Goal: Information Seeking & Learning: Learn about a topic

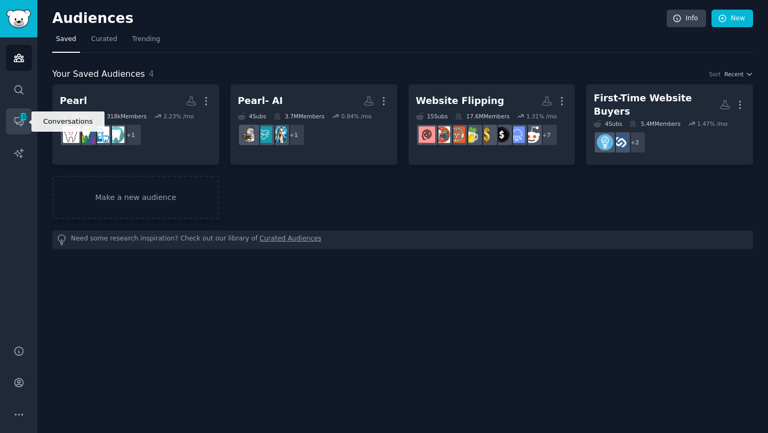
click at [19, 124] on icon "Sidebar" at bounding box center [18, 122] width 9 height 9
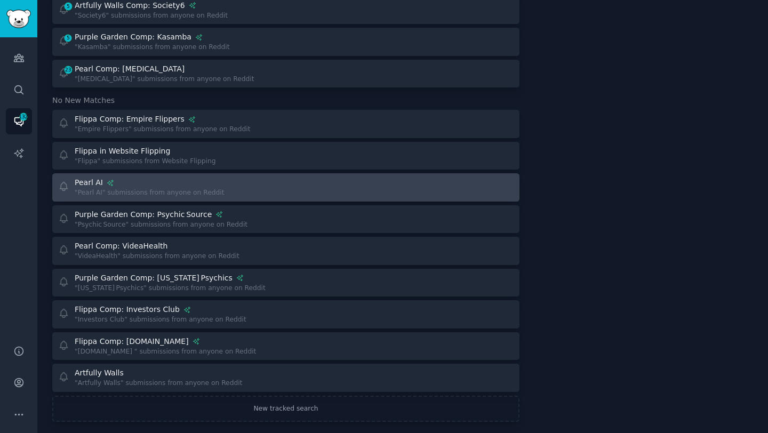
scroll to position [276, 0]
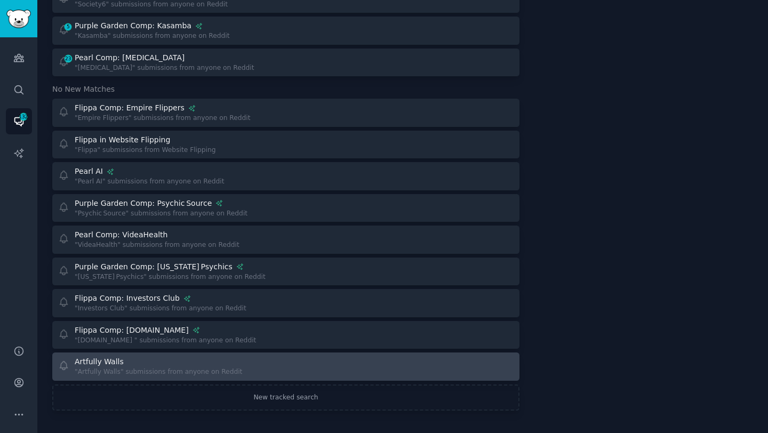
click at [165, 367] on div ""Artfully Walls" submissions from anyone on Reddit" at bounding box center [158, 372] width 167 height 10
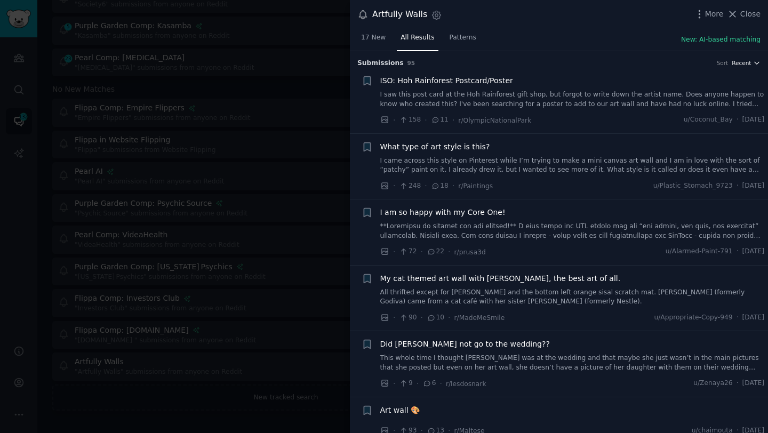
click at [740, 62] on span "Recent" at bounding box center [741, 62] width 19 height 7
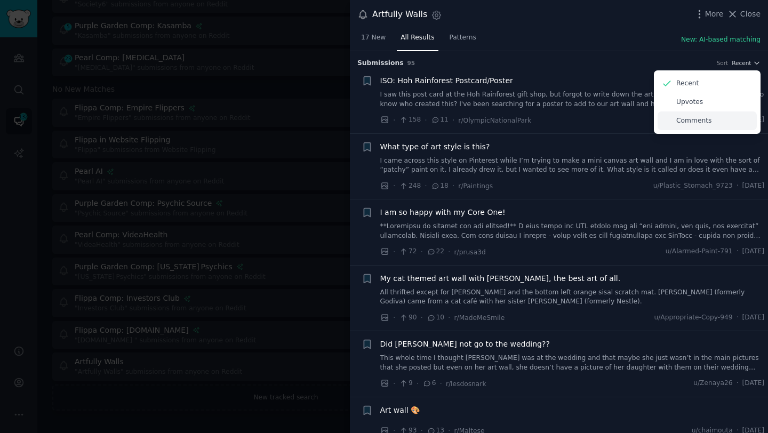
click at [698, 119] on p "Comments" at bounding box center [693, 121] width 35 height 10
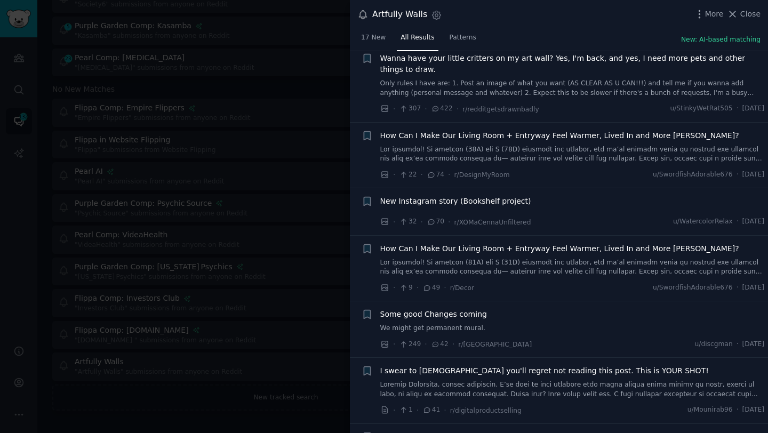
scroll to position [25, 0]
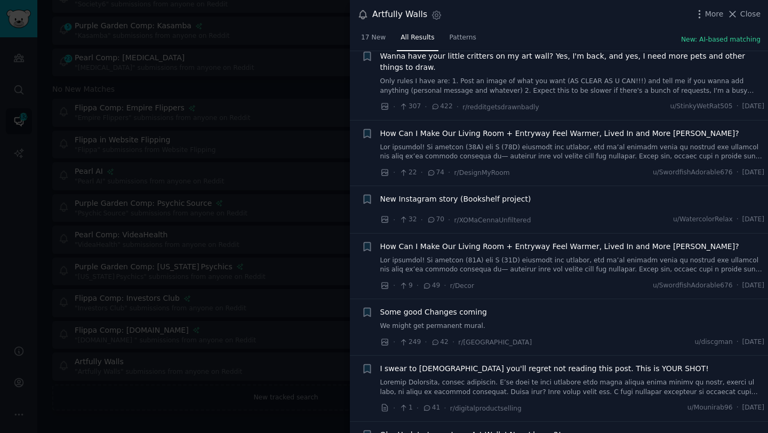
click at [520, 143] on link at bounding box center [572, 152] width 384 height 19
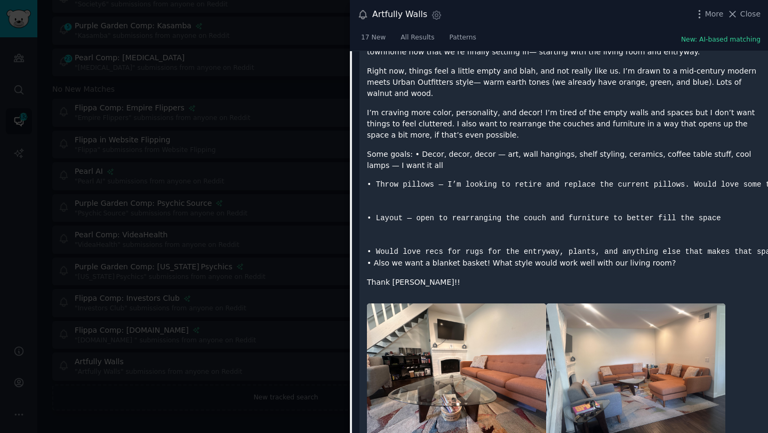
scroll to position [118, 0]
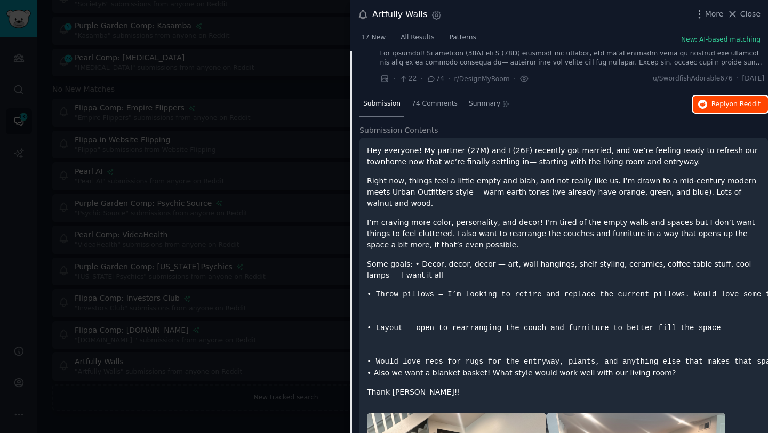
click at [721, 107] on span "Reply on Reddit" at bounding box center [735, 105] width 49 height 10
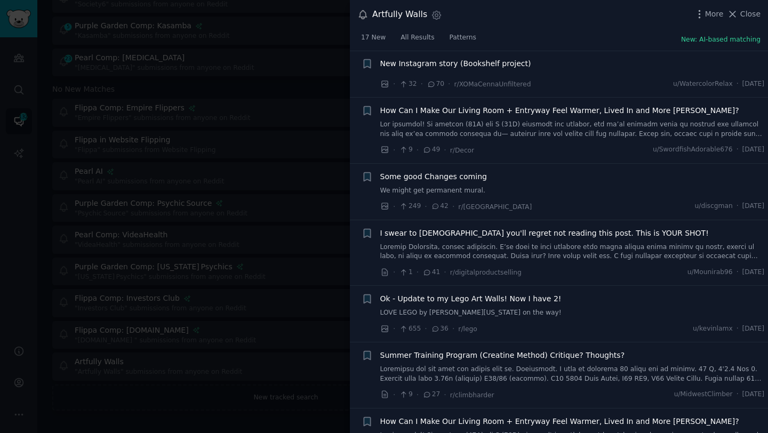
scroll to position [1071, 0]
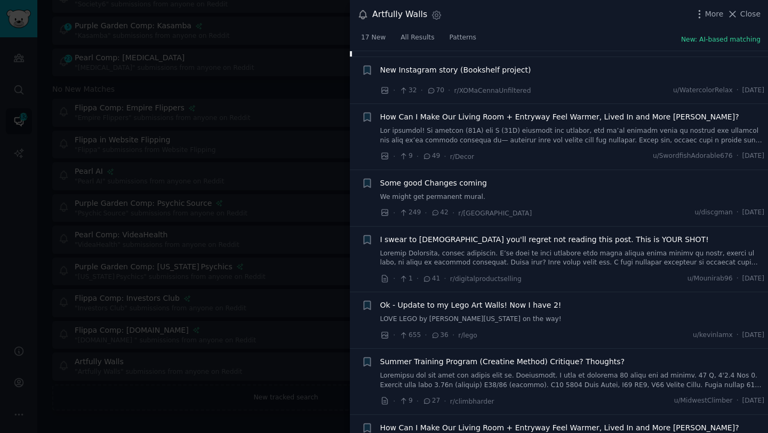
click at [541, 126] on link at bounding box center [572, 135] width 384 height 19
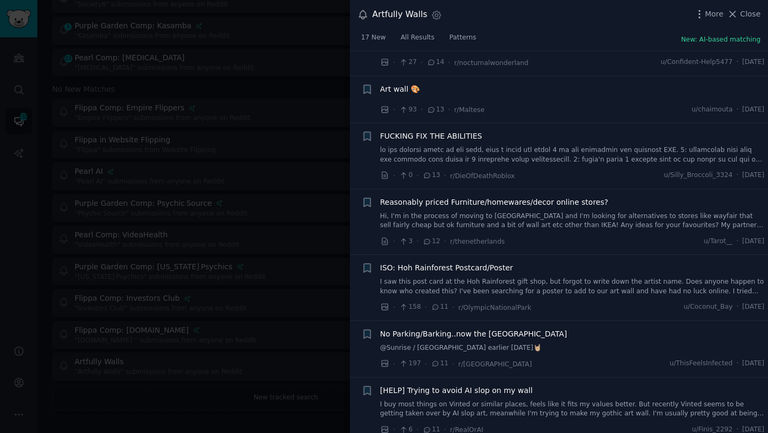
scroll to position [2068, 0]
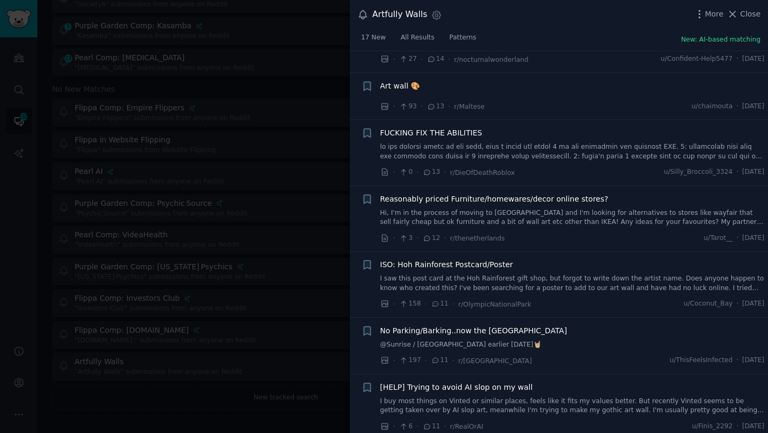
click at [498, 208] on link "Hi, I'm in the process of moving to [GEOGRAPHIC_DATA] and I'm looking for alter…" at bounding box center [572, 217] width 384 height 19
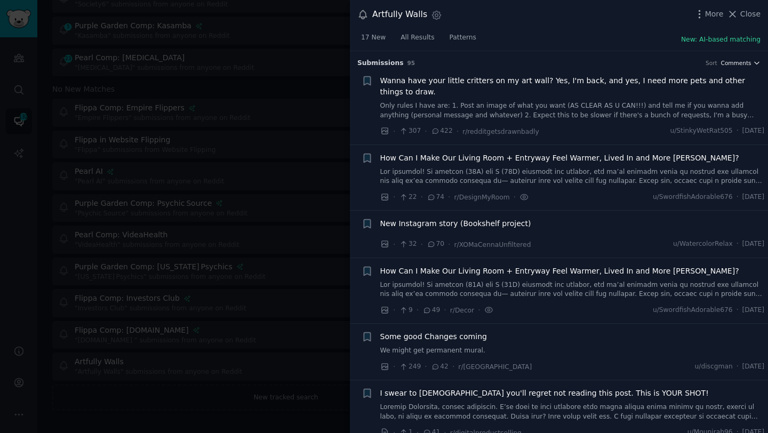
click at [737, 61] on span "Comments" at bounding box center [736, 62] width 30 height 7
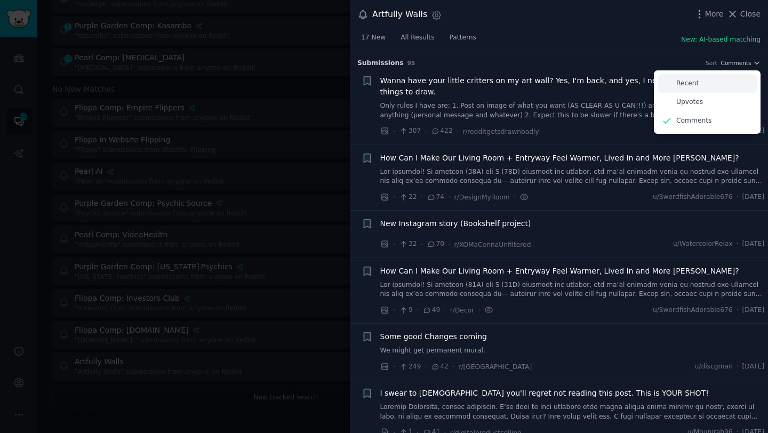
click at [700, 82] on div "Recent" at bounding box center [706, 83] width 99 height 19
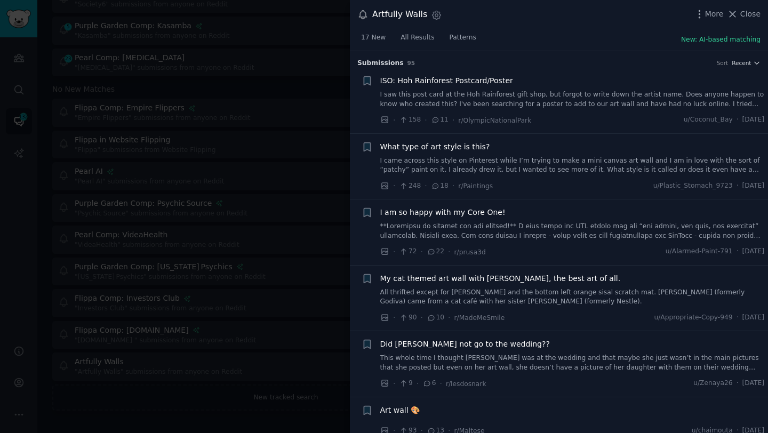
click at [511, 162] on link "I came across this style on Pinterest while I’m trying to make a mini canvas ar…" at bounding box center [572, 165] width 384 height 19
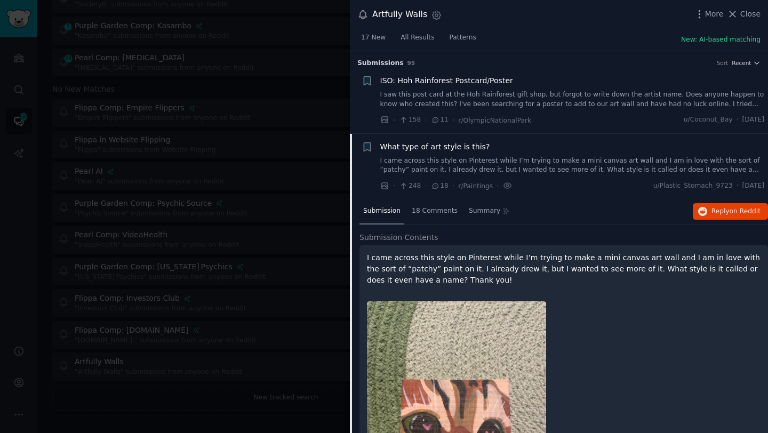
click at [544, 97] on link "I saw this post card at the Hoh Rainforest gift shop, but forgot to write down …" at bounding box center [572, 99] width 384 height 19
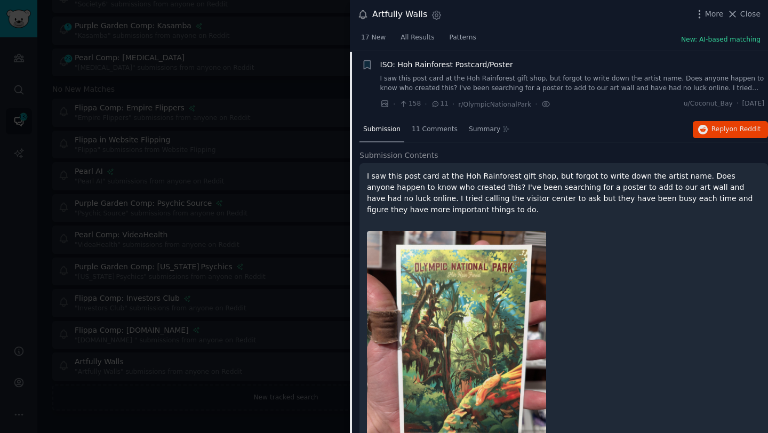
scroll to position [17, 0]
click at [316, 196] on div at bounding box center [384, 216] width 768 height 433
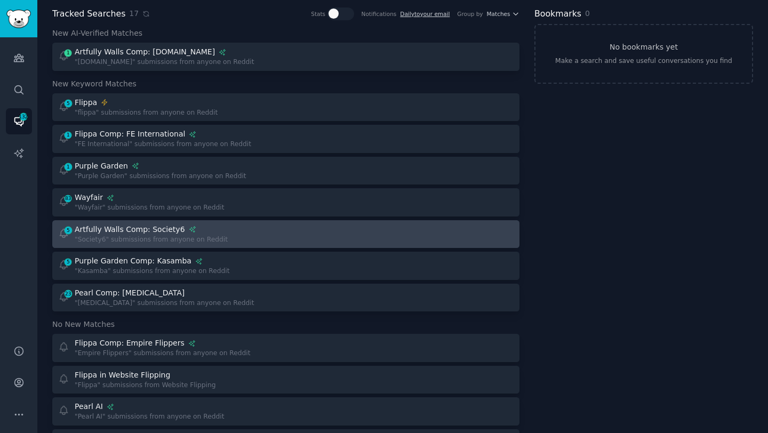
scroll to position [39, 0]
click at [237, 241] on div "5 Artfully Walls Comp: Society6 "Society6" submissions from anyone on Reddit" at bounding box center [168, 236] width 221 height 21
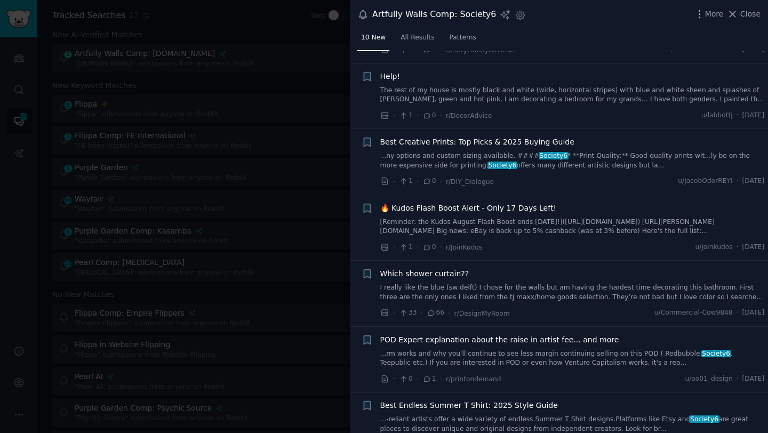
scroll to position [278, 0]
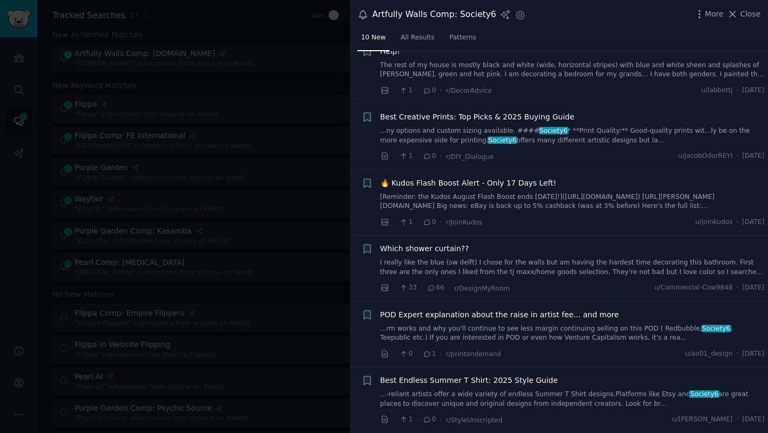
click at [289, 234] on div at bounding box center [384, 216] width 768 height 433
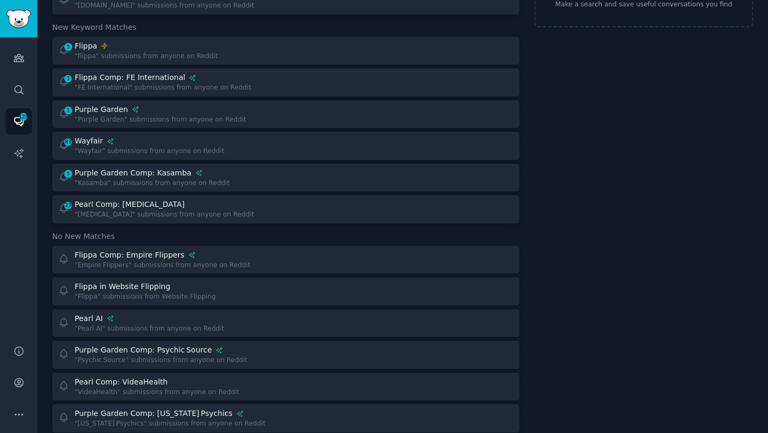
scroll to position [38, 0]
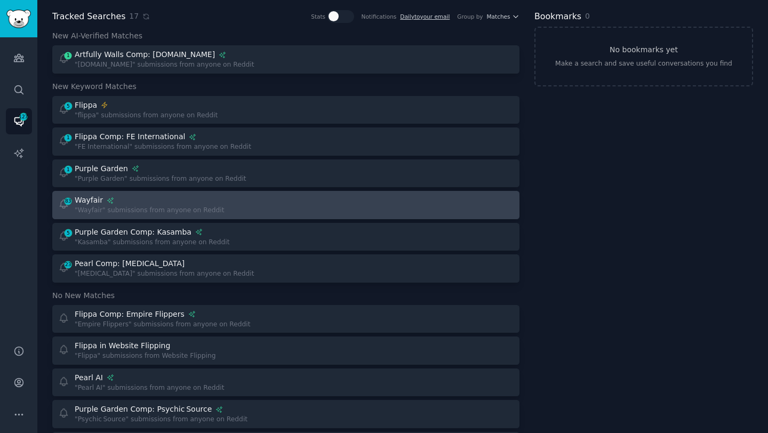
click at [252, 199] on div "83 Wayfair "Wayfair" submissions from anyone on Reddit" at bounding box center [168, 205] width 221 height 21
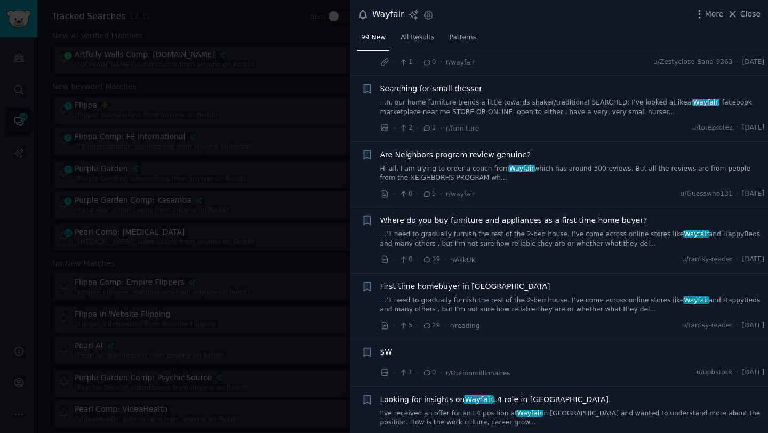
scroll to position [423, 0]
